Goal: Check status: Check status

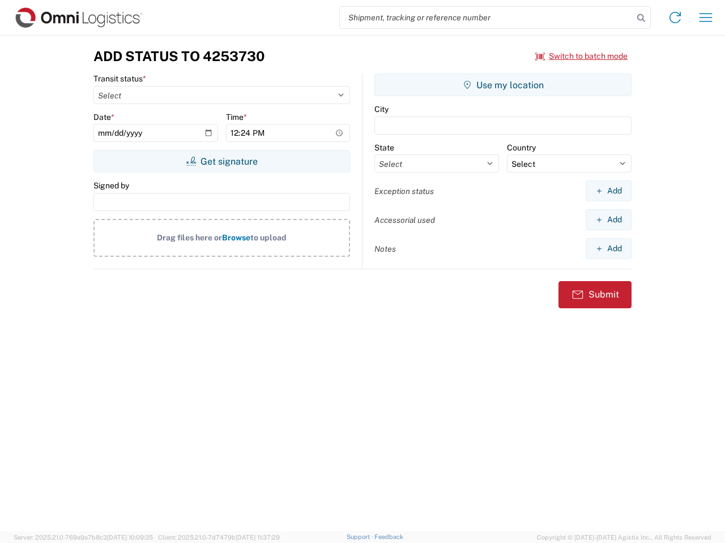
click at [486, 18] on input "search" at bounding box center [486, 18] width 293 height 22
click at [641, 18] on icon at bounding box center [641, 18] width 16 height 16
click at [675, 18] on icon at bounding box center [675, 17] width 18 height 18
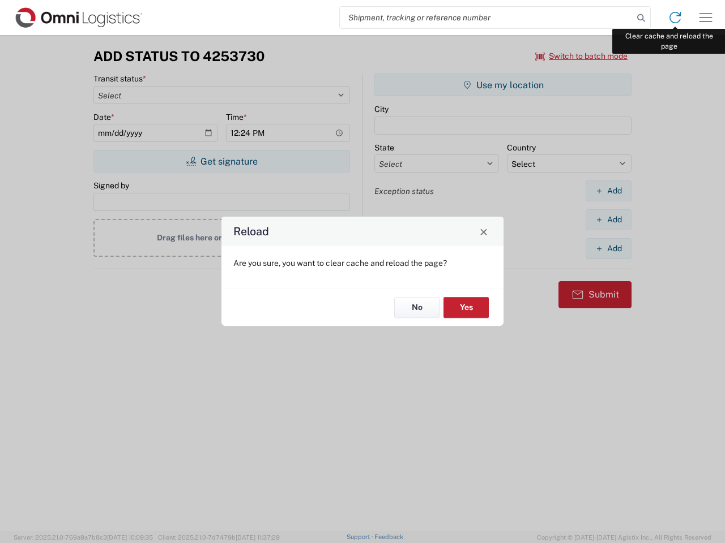
click at [705, 18] on div "Reload Are you sure, you want to clear cache and reload the page? No Yes" at bounding box center [362, 271] width 725 height 543
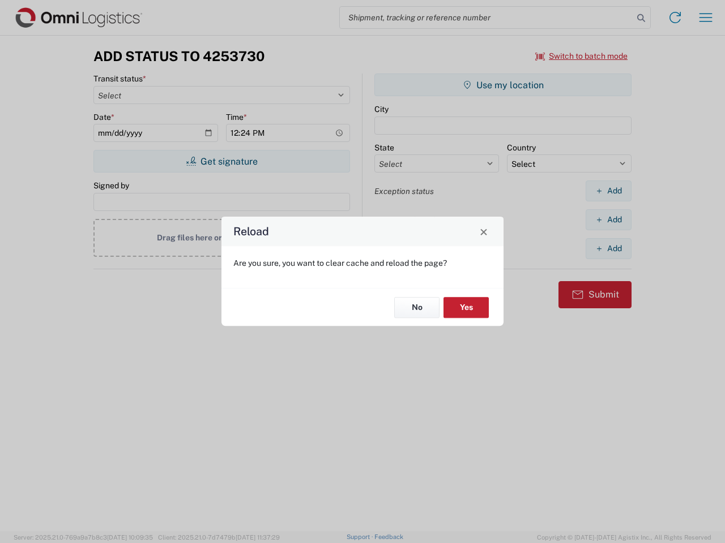
click at [581, 56] on div "Reload Are you sure, you want to clear cache and reload the page? No Yes" at bounding box center [362, 271] width 725 height 543
click at [221, 161] on div "Reload Are you sure, you want to clear cache and reload the page? No Yes" at bounding box center [362, 271] width 725 height 543
click at [503, 85] on div "Reload Are you sure, you want to clear cache and reload the page? No Yes" at bounding box center [362, 271] width 725 height 543
click at [608, 191] on div "Reload Are you sure, you want to clear cache and reload the page? No Yes" at bounding box center [362, 271] width 725 height 543
click at [608, 220] on div "Reload Are you sure, you want to clear cache and reload the page? No Yes" at bounding box center [362, 271] width 725 height 543
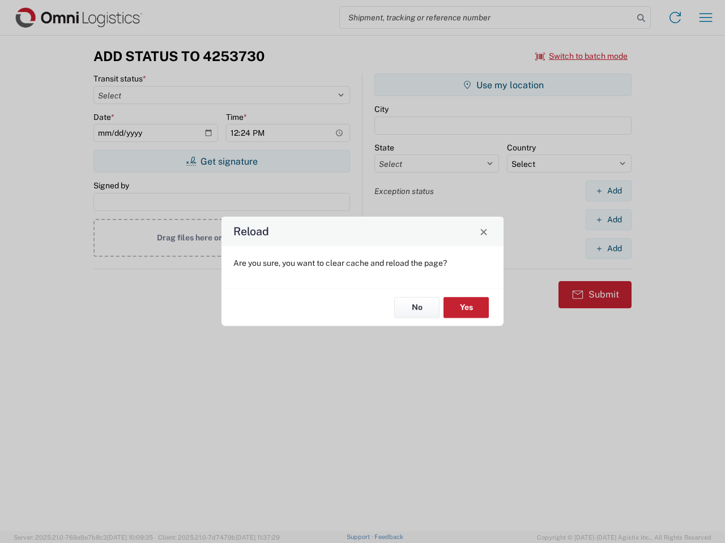
click at [608, 248] on div "Reload Are you sure, you want to clear cache and reload the page? No Yes" at bounding box center [362, 271] width 725 height 543
